Goal: Task Accomplishment & Management: Use online tool/utility

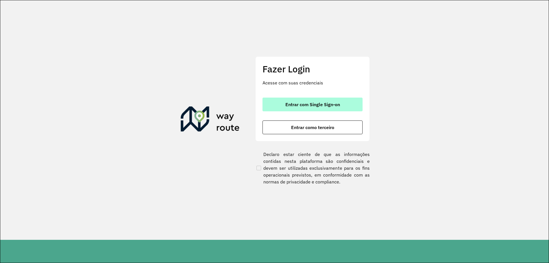
click at [319, 106] on span "Entrar com Single Sign-on" at bounding box center [313, 104] width 55 height 5
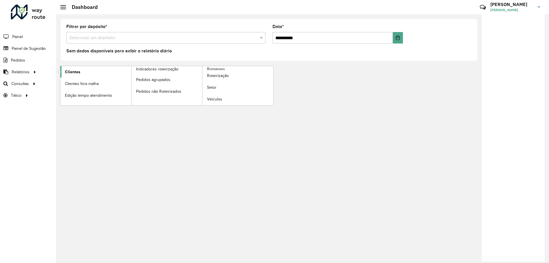
click at [64, 73] on link "Clientes" at bounding box center [95, 71] width 71 height 11
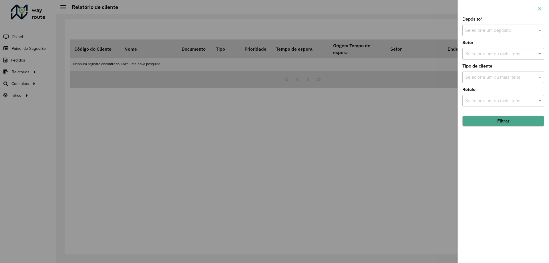
click at [538, 7] on icon "button" at bounding box center [540, 9] width 5 height 5
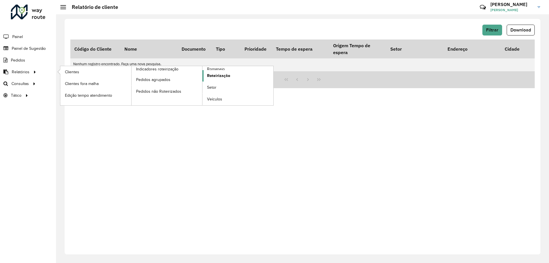
click at [224, 77] on span "Roteirização" at bounding box center [218, 76] width 23 height 6
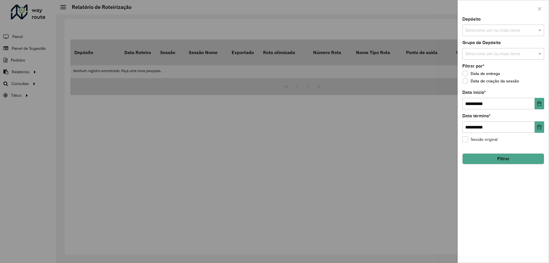
click at [23, 69] on div at bounding box center [274, 131] width 549 height 263
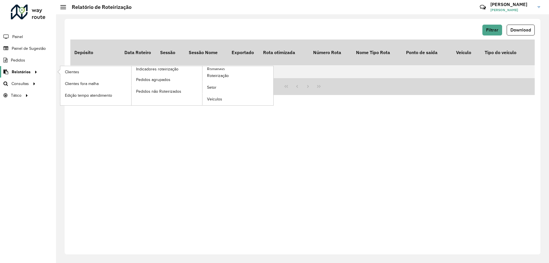
click at [23, 72] on span "Relatórios" at bounding box center [21, 72] width 19 height 6
click at [213, 76] on span "Roteirização" at bounding box center [218, 76] width 23 height 6
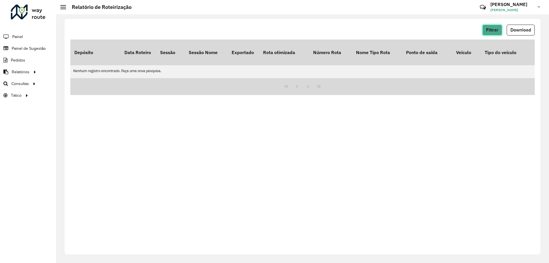
click at [495, 33] on button "Filtrar" at bounding box center [493, 30] width 20 height 11
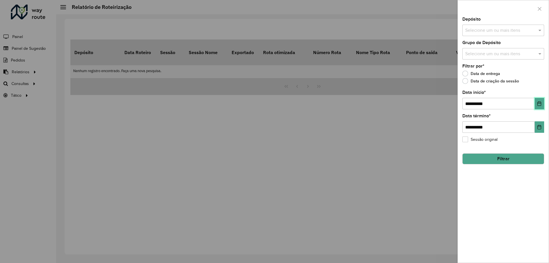
click at [537, 105] on button "Choose Date" at bounding box center [539, 103] width 9 height 11
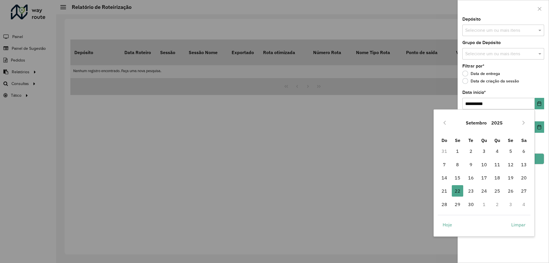
click at [518, 178] on td "20" at bounding box center [524, 177] width 13 height 13
click at [521, 178] on span "20" at bounding box center [523, 177] width 11 height 11
type input "**********"
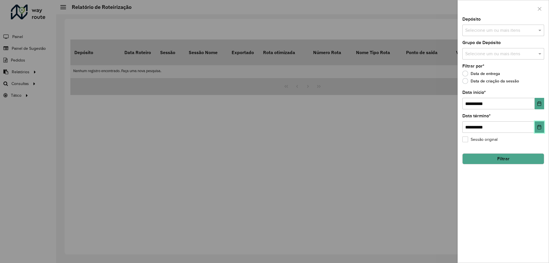
click at [537, 128] on button "Choose Date" at bounding box center [539, 126] width 9 height 11
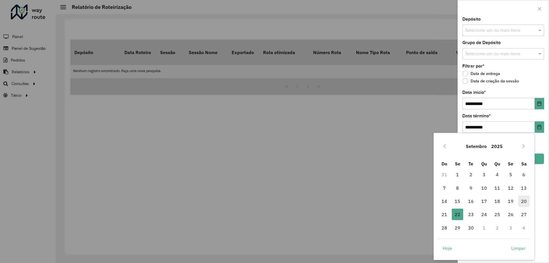
click at [524, 200] on span "20" at bounding box center [523, 200] width 11 height 11
type input "**********"
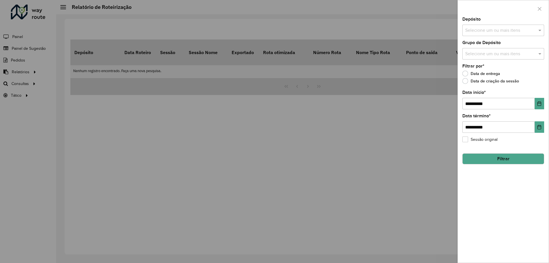
click at [497, 31] on input "text" at bounding box center [500, 30] width 73 height 7
click at [484, 65] on div "CDD Foz do Iguaçu" at bounding box center [503, 69] width 81 height 10
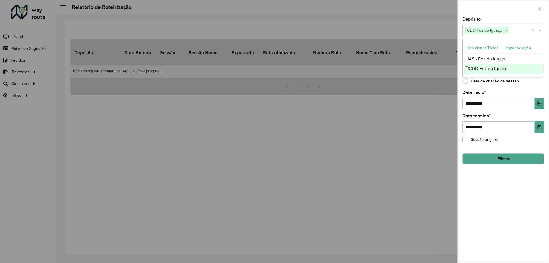
click at [506, 160] on button "Filtrar" at bounding box center [504, 158] width 82 height 11
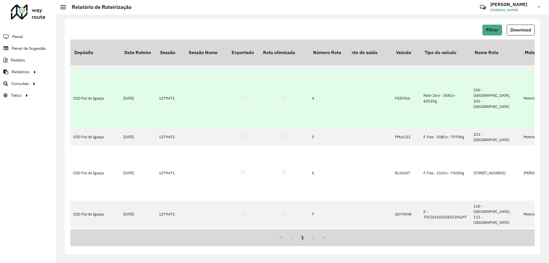
scroll to position [0, 60]
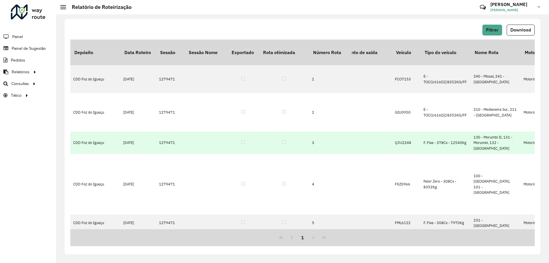
drag, startPoint x: 167, startPoint y: 108, endPoint x: 159, endPoint y: 109, distance: 7.7
click at [159, 132] on td "1279471" at bounding box center [170, 143] width 29 height 22
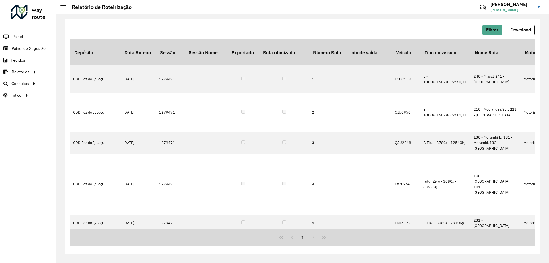
copy td "1279471"
